Goal: Manage account settings

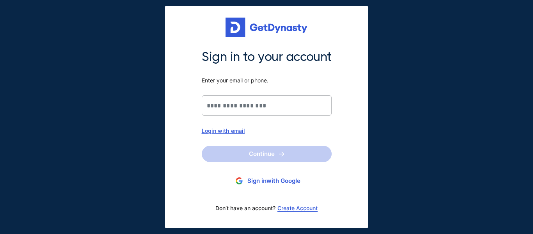
click at [222, 132] on div "Login with email" at bounding box center [267, 130] width 130 height 7
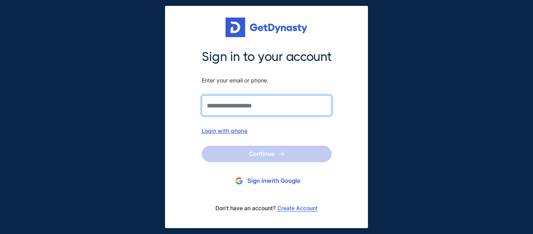
click at [225, 105] on input "Sign in to your account Enter your email or phone." at bounding box center [267, 105] width 130 height 20
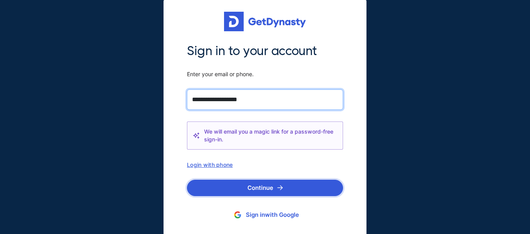
type input "**********"
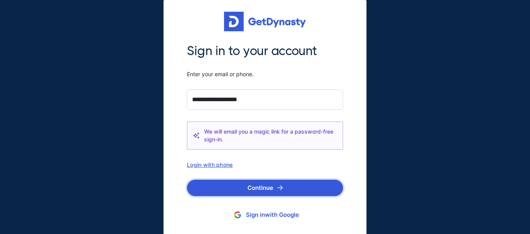
click at [259, 185] on button "Continue" at bounding box center [265, 188] width 156 height 16
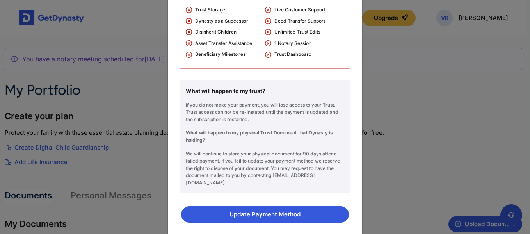
scroll to position [80, 0]
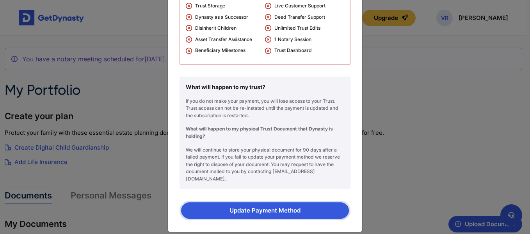
click at [243, 205] on button "Update Payment Method" at bounding box center [265, 210] width 168 height 16
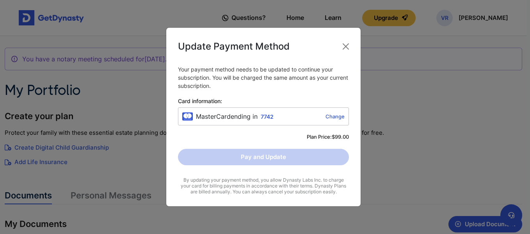
click at [334, 117] on link "Change" at bounding box center [311, 116] width 68 height 6
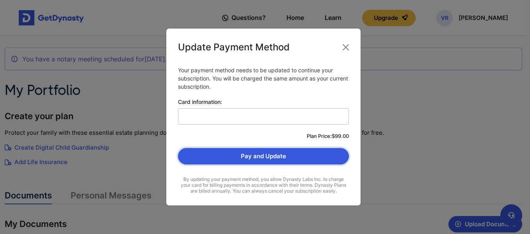
click at [265, 158] on button "Pay and Update" at bounding box center [263, 156] width 171 height 16
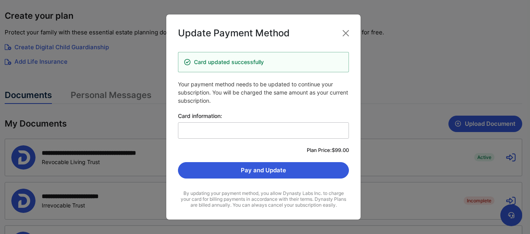
scroll to position [109, 0]
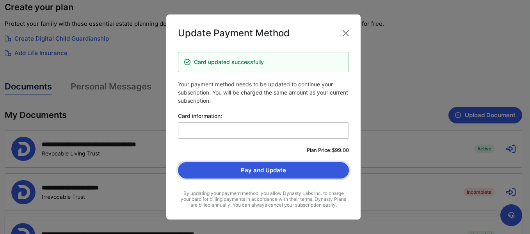
click at [318, 178] on button "Pay and Update" at bounding box center [263, 170] width 171 height 16
click at [279, 172] on button "Pay and Update" at bounding box center [263, 170] width 171 height 16
